Goal: Use online tool/utility

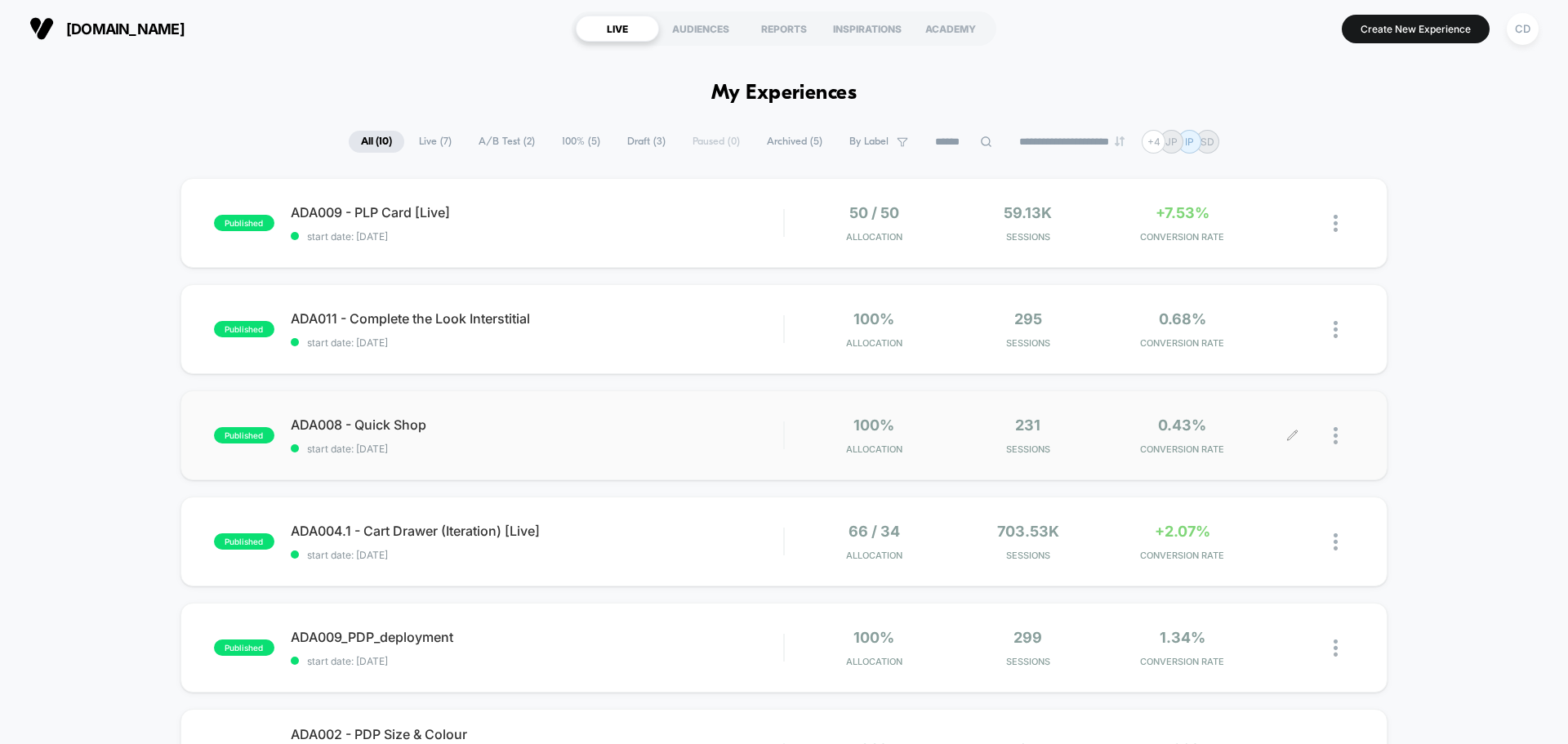
click at [1294, 432] on icon at bounding box center [1292, 435] width 12 height 12
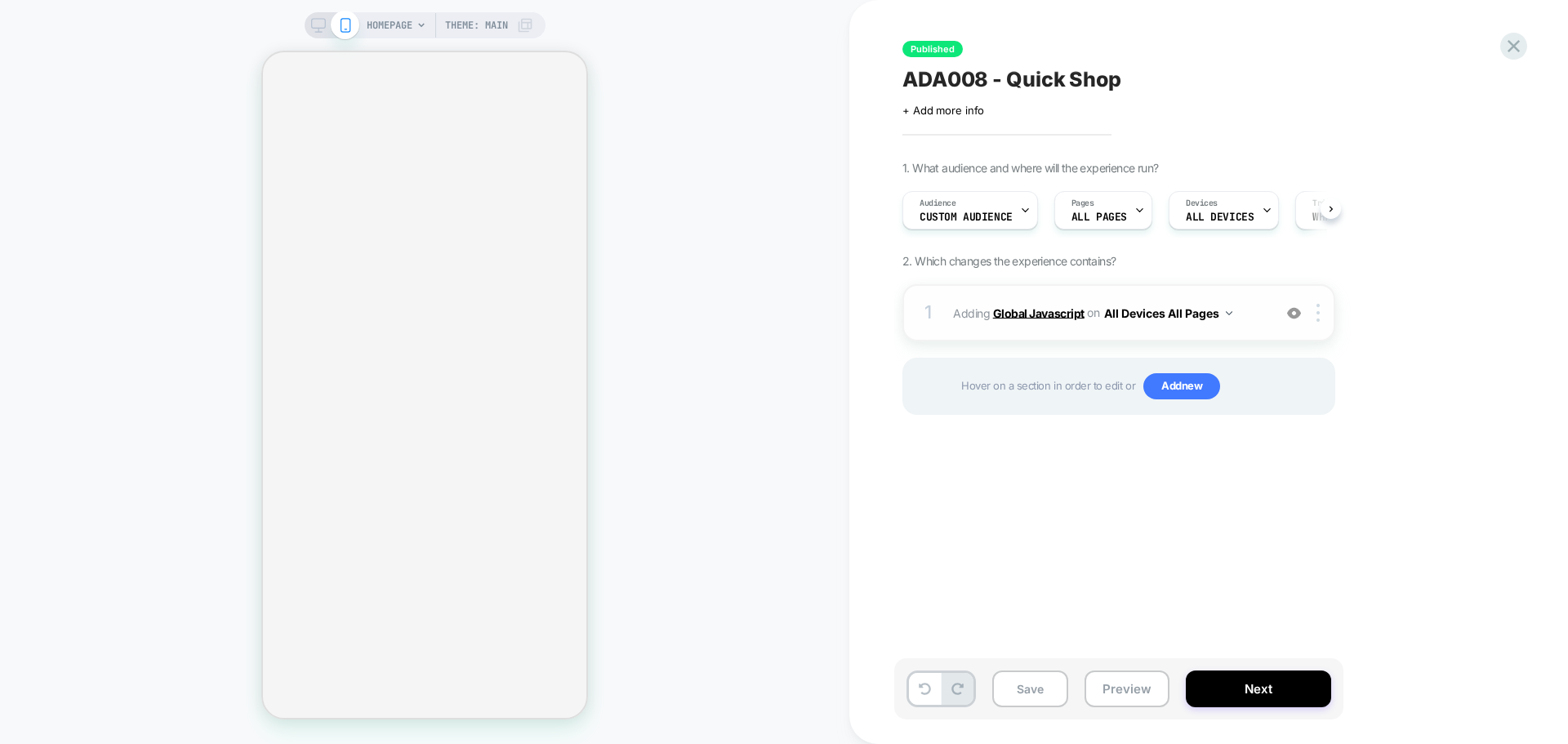
scroll to position [0, 1]
click at [1010, 310] on b "Global Javascript" at bounding box center [1038, 312] width 91 height 14
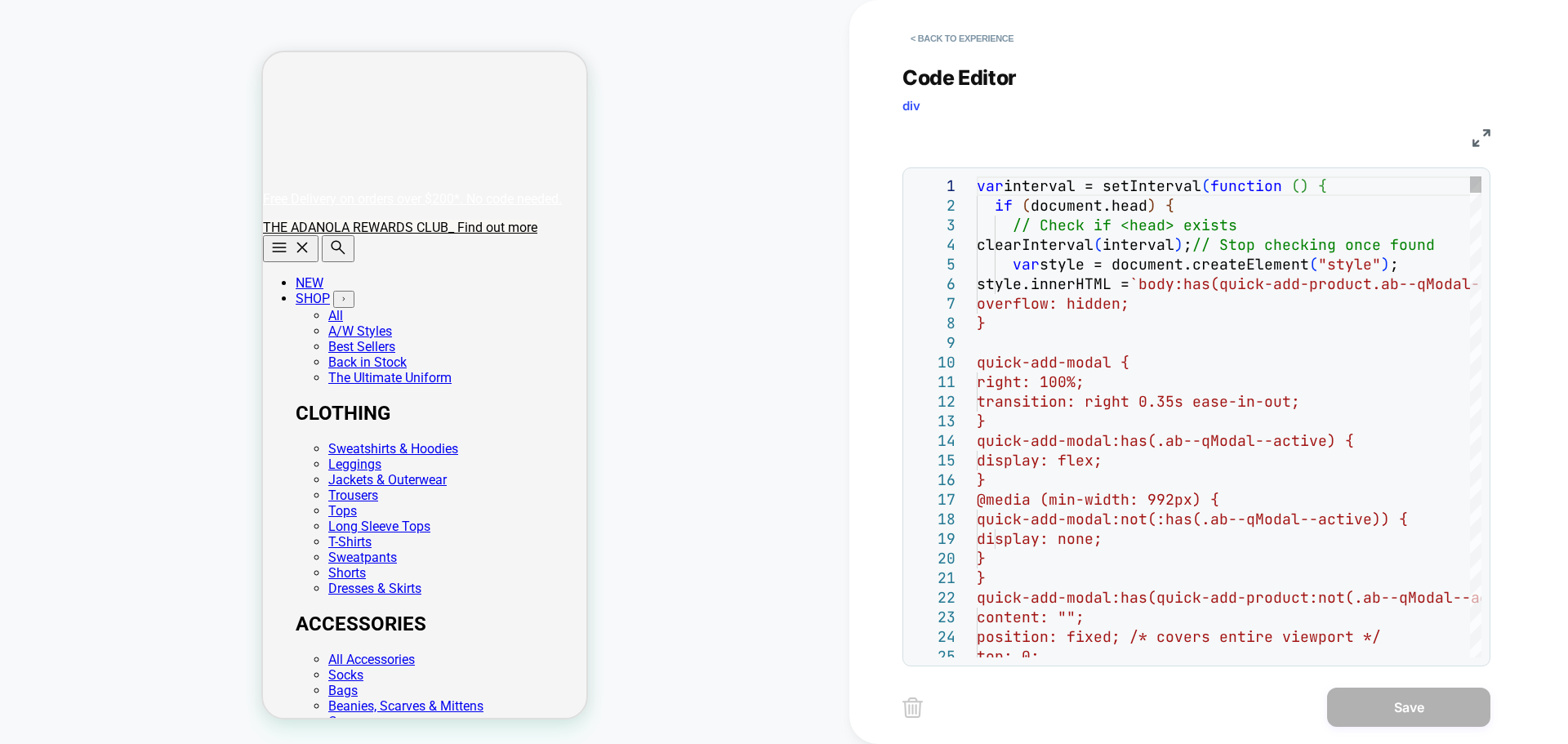
scroll to position [0, 324]
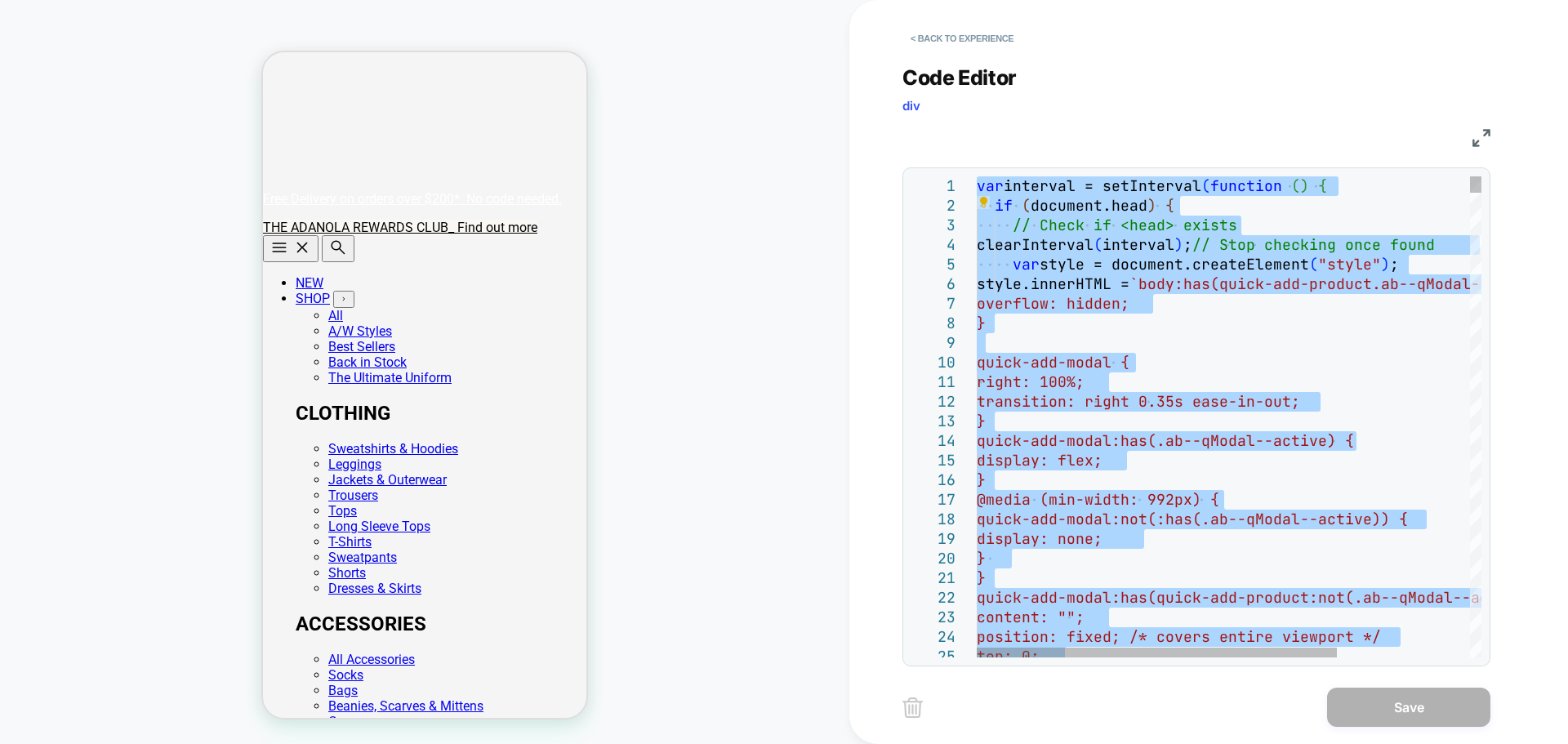
type textarea "**********"
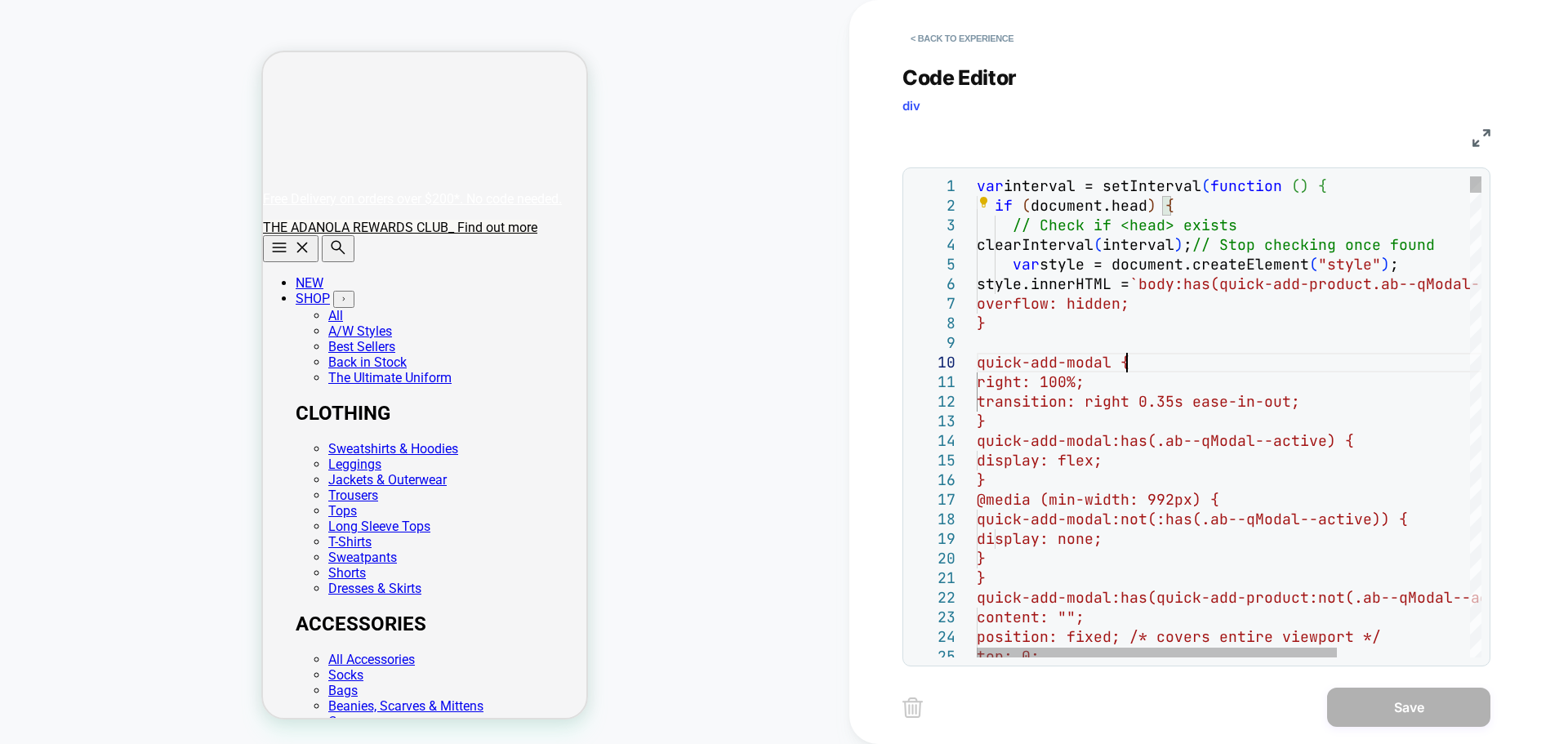
click at [925, 41] on button "< Back to experience" at bounding box center [962, 38] width 120 height 26
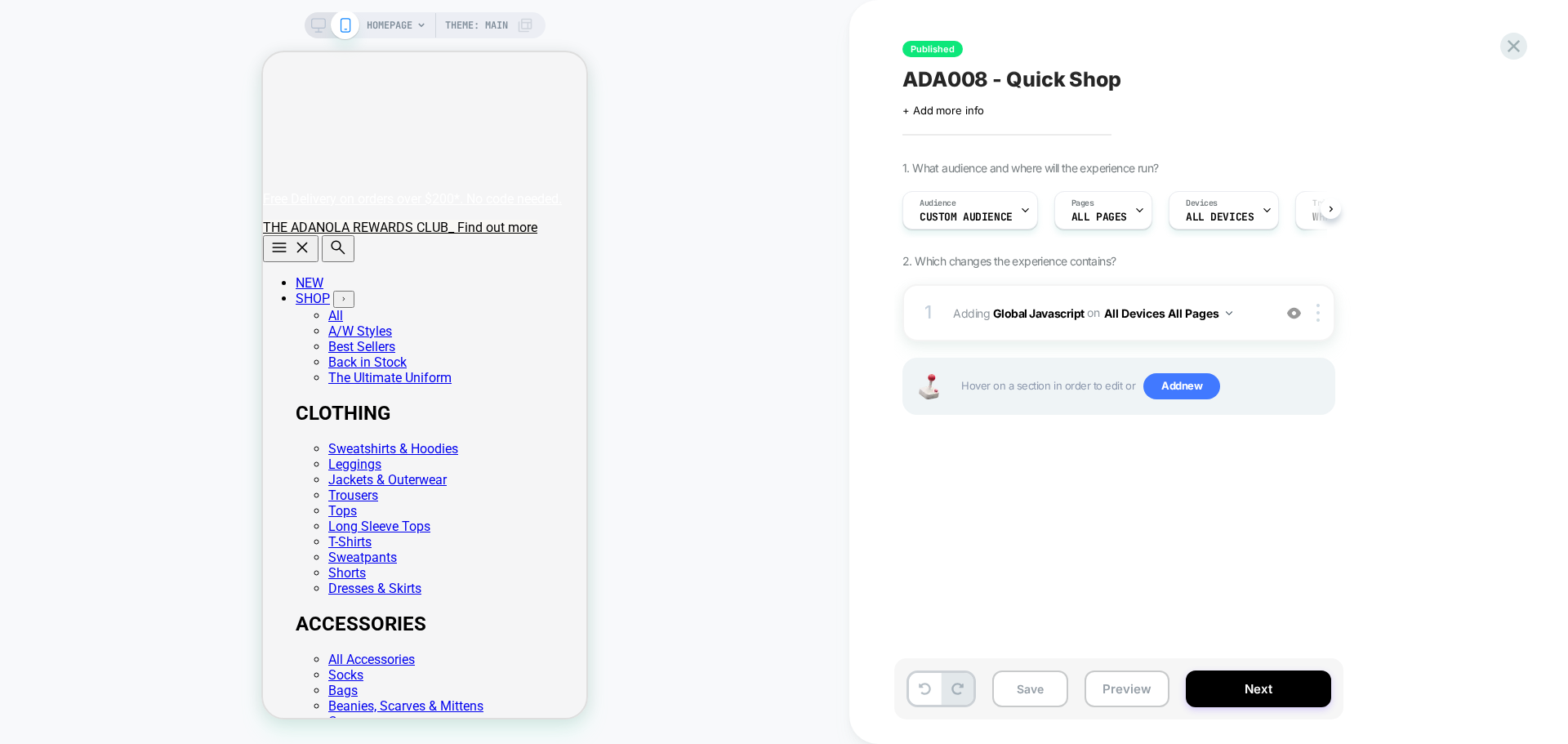
scroll to position [0, 1]
